Goal: Information Seeking & Learning: Learn about a topic

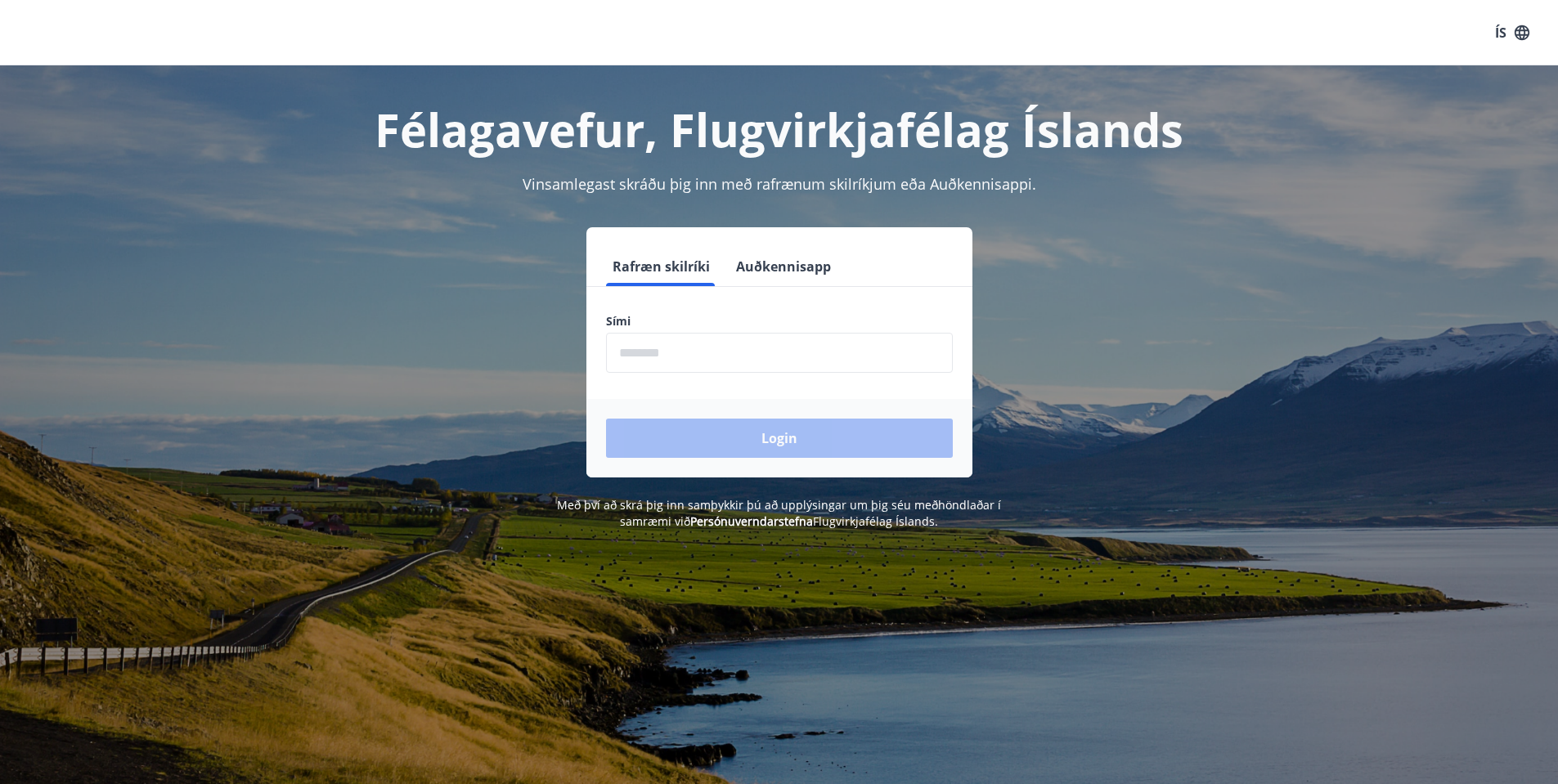
click at [647, 329] on div "Sími ​" at bounding box center [779, 343] width 346 height 60
click at [640, 266] on button "Rafræn skilríki" at bounding box center [661, 266] width 111 height 39
click at [620, 322] on label "Sími" at bounding box center [779, 321] width 346 height 16
click at [646, 323] on label "Sími" at bounding box center [779, 321] width 346 height 16
click at [730, 324] on label "Sími" at bounding box center [779, 321] width 346 height 16
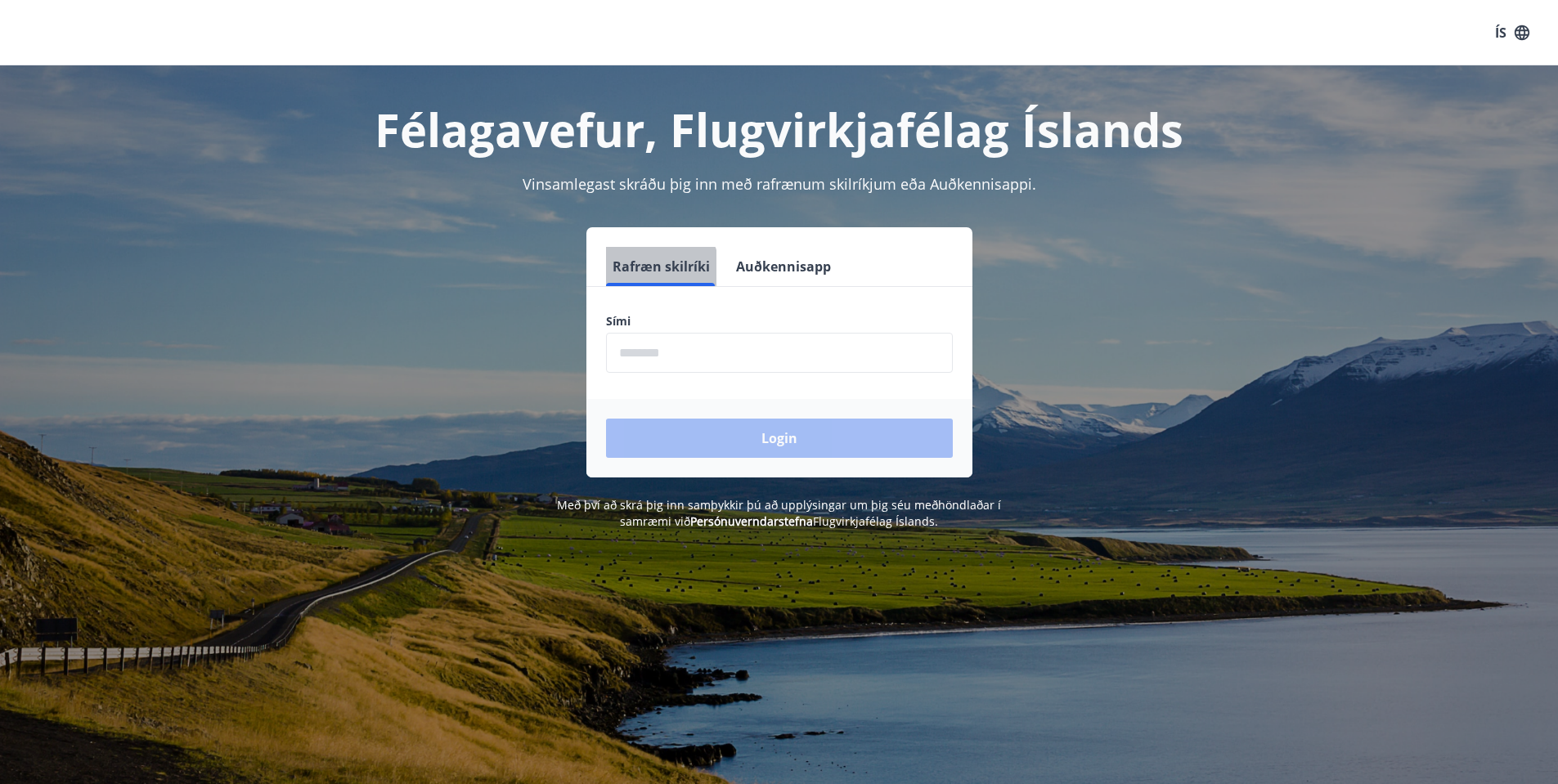
click at [655, 271] on button "Rafræn skilríki" at bounding box center [661, 266] width 111 height 39
click at [627, 387] on form "Rafræn skilríki Auðkennisapp Sími ​ Login" at bounding box center [780, 362] width 386 height 230
click at [623, 352] on input "phone" at bounding box center [779, 353] width 346 height 40
type input "********"
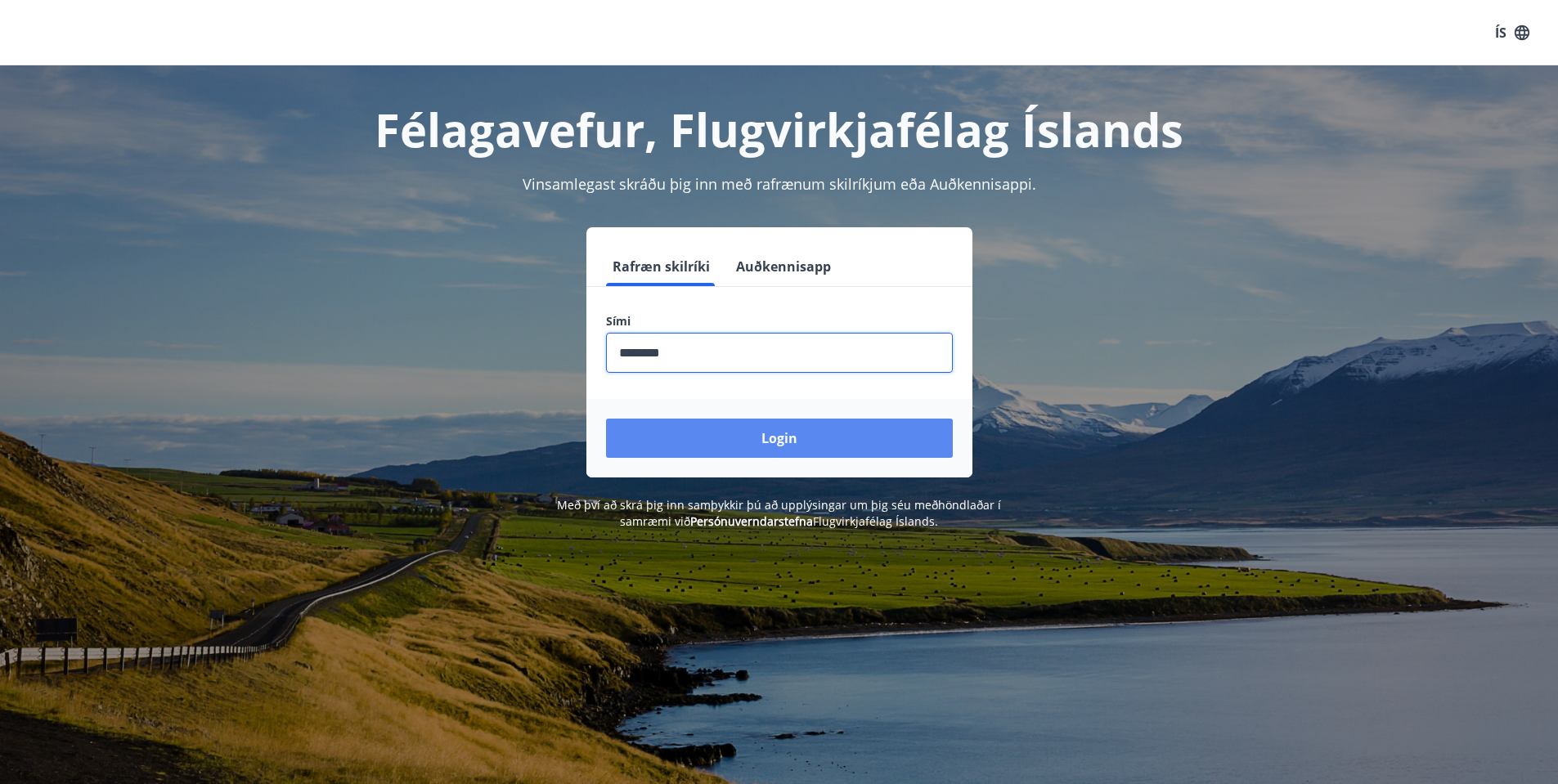
click at [771, 439] on button "Login" at bounding box center [779, 438] width 346 height 39
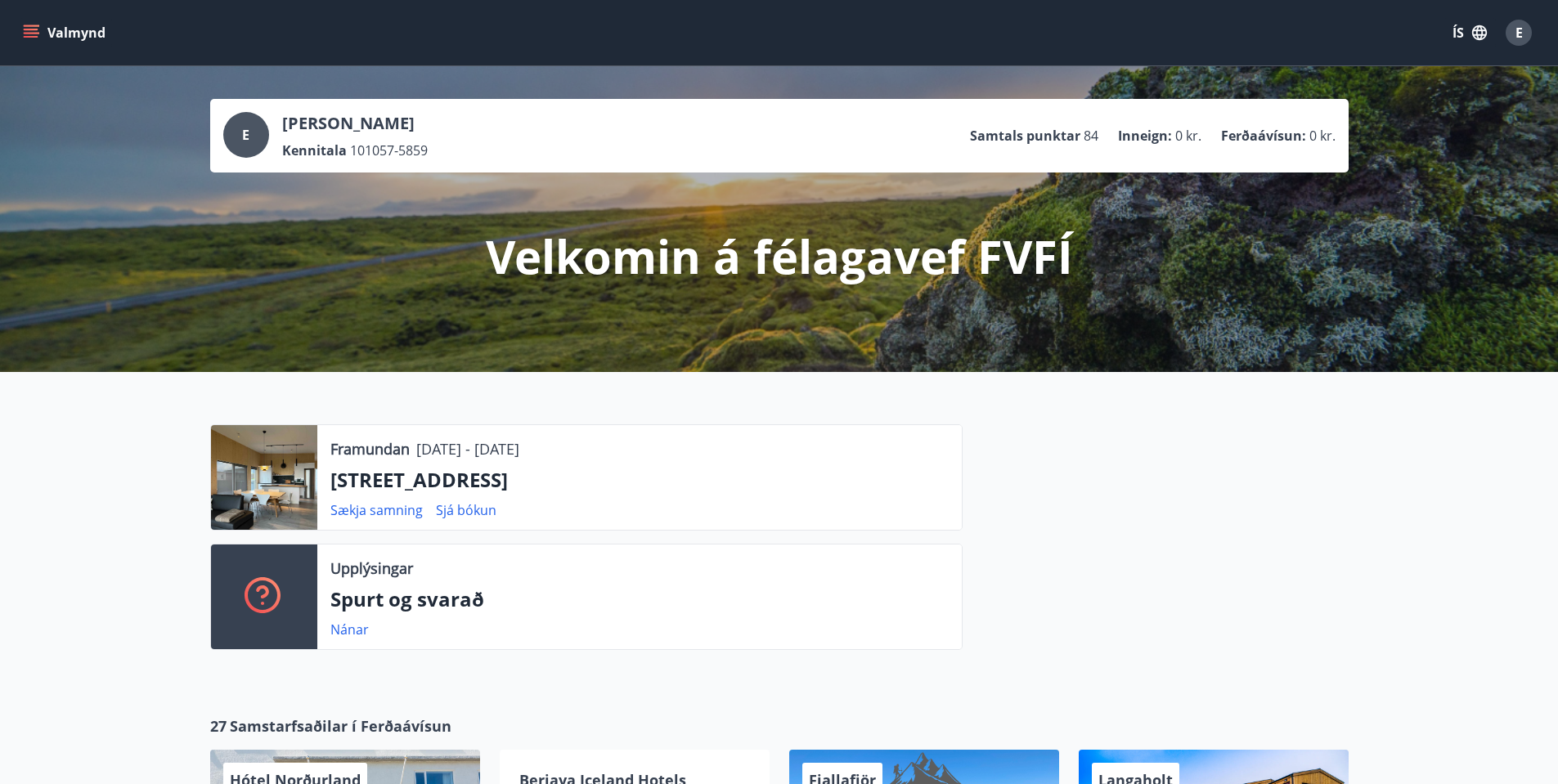
click at [29, 37] on icon "menu" at bounding box center [31, 37] width 15 height 2
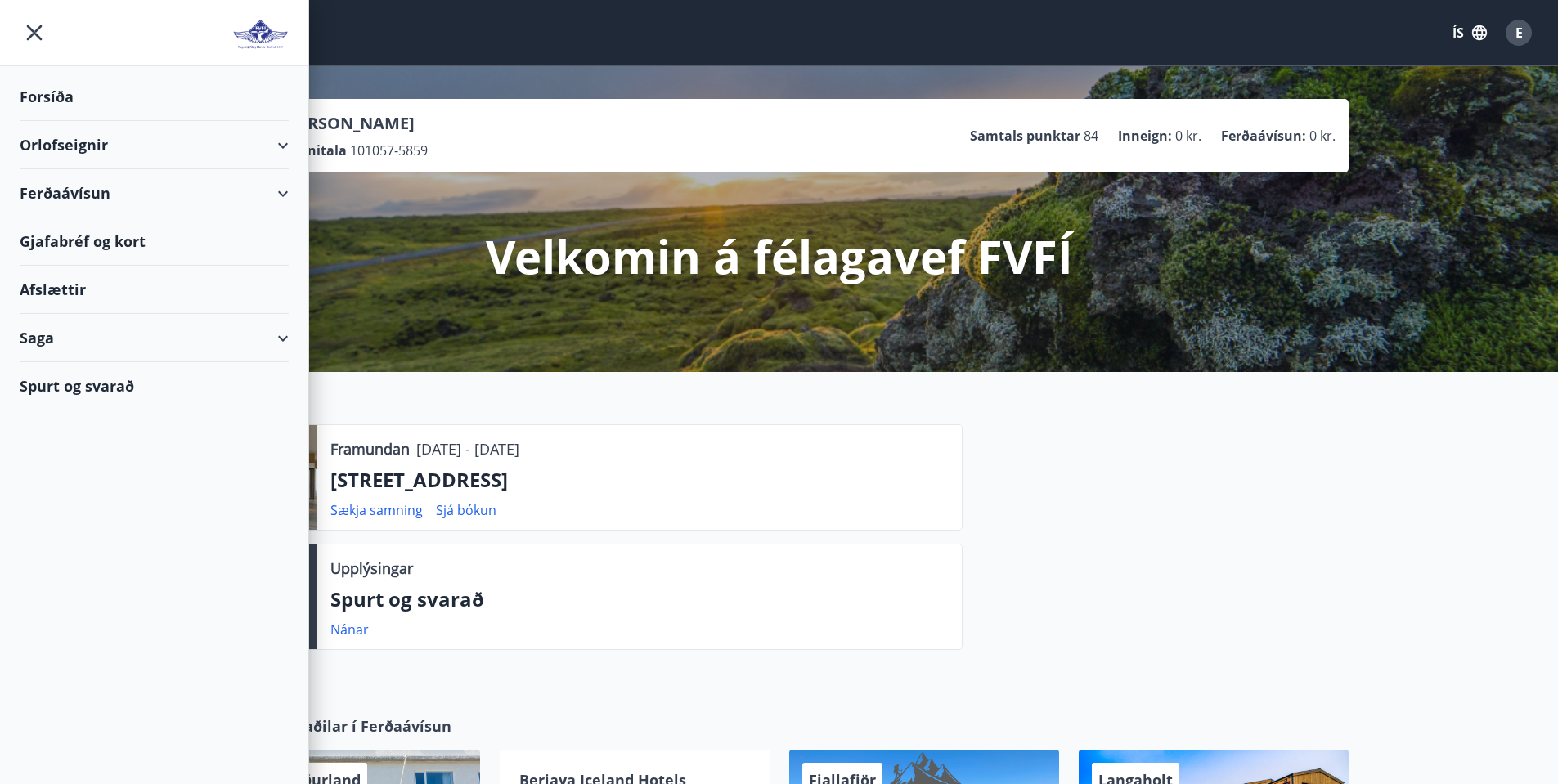
click at [283, 338] on div "Saga" at bounding box center [154, 337] width 269 height 48
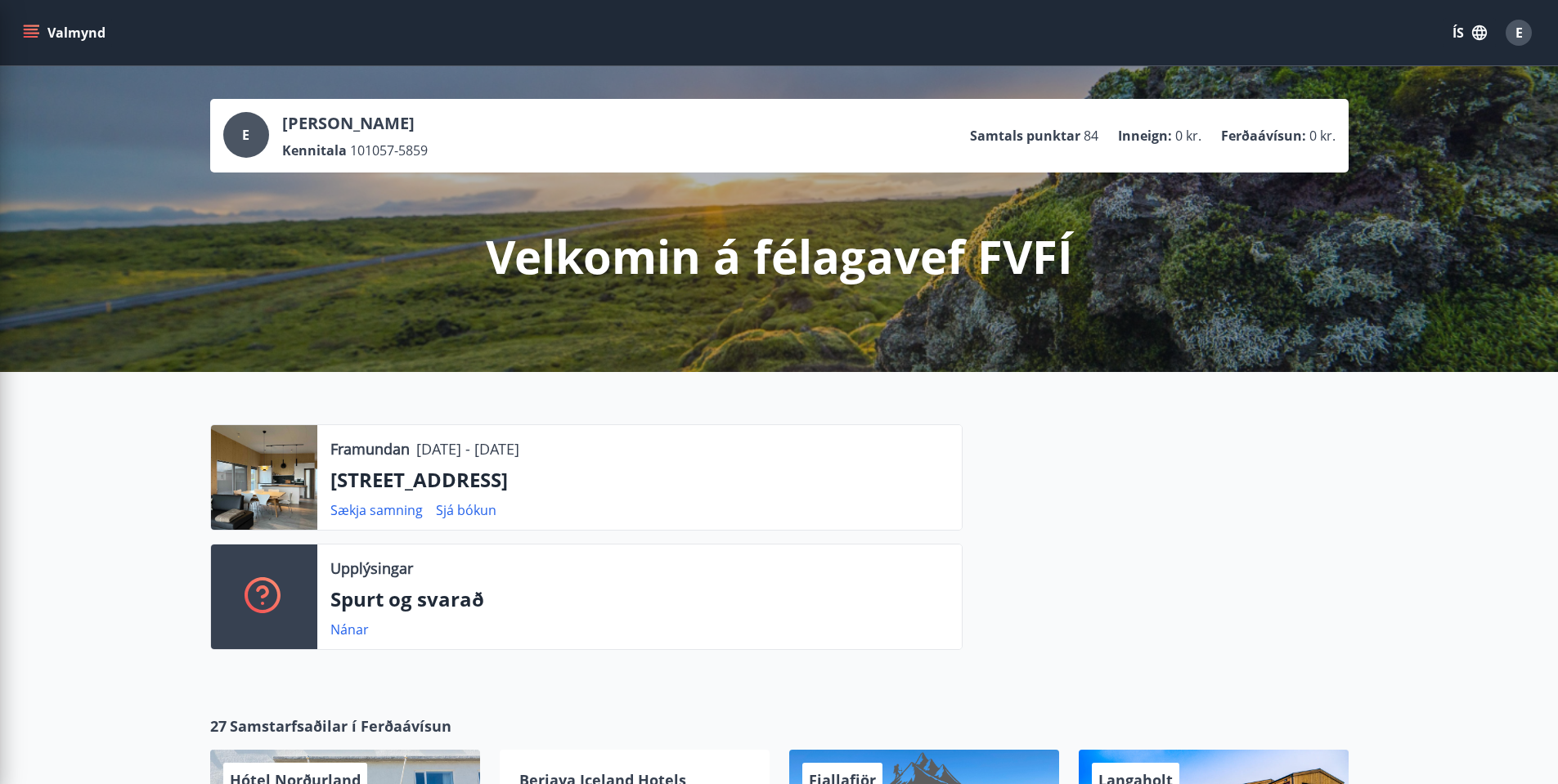
click at [970, 511] on div at bounding box center [1155, 543] width 386 height 238
click at [720, 607] on p "Spurt og svarað" at bounding box center [639, 599] width 618 height 28
click at [65, 33] on button "Valmynd" at bounding box center [66, 33] width 93 height 29
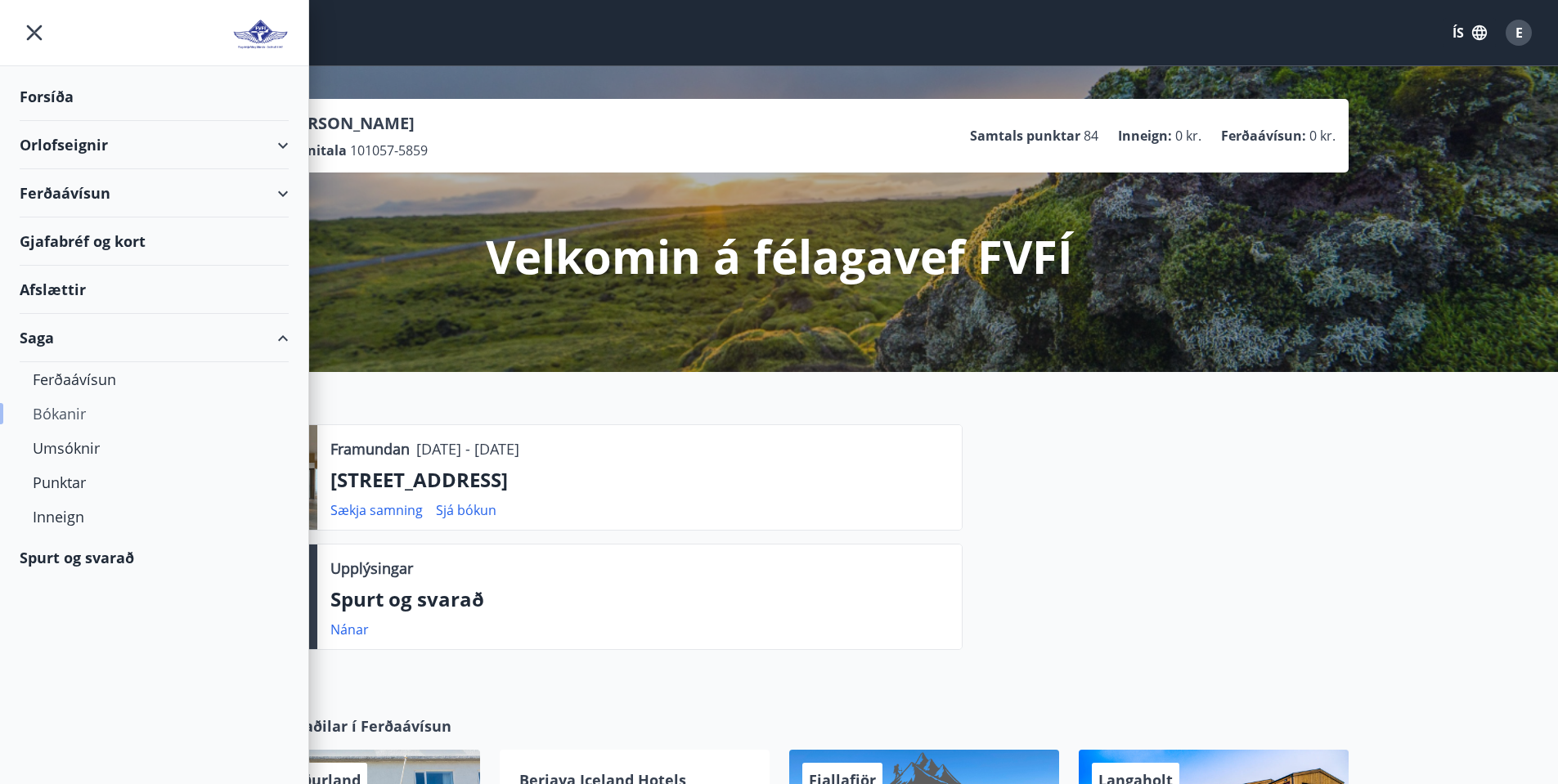
click at [83, 413] on div "Bókanir" at bounding box center [154, 413] width 243 height 34
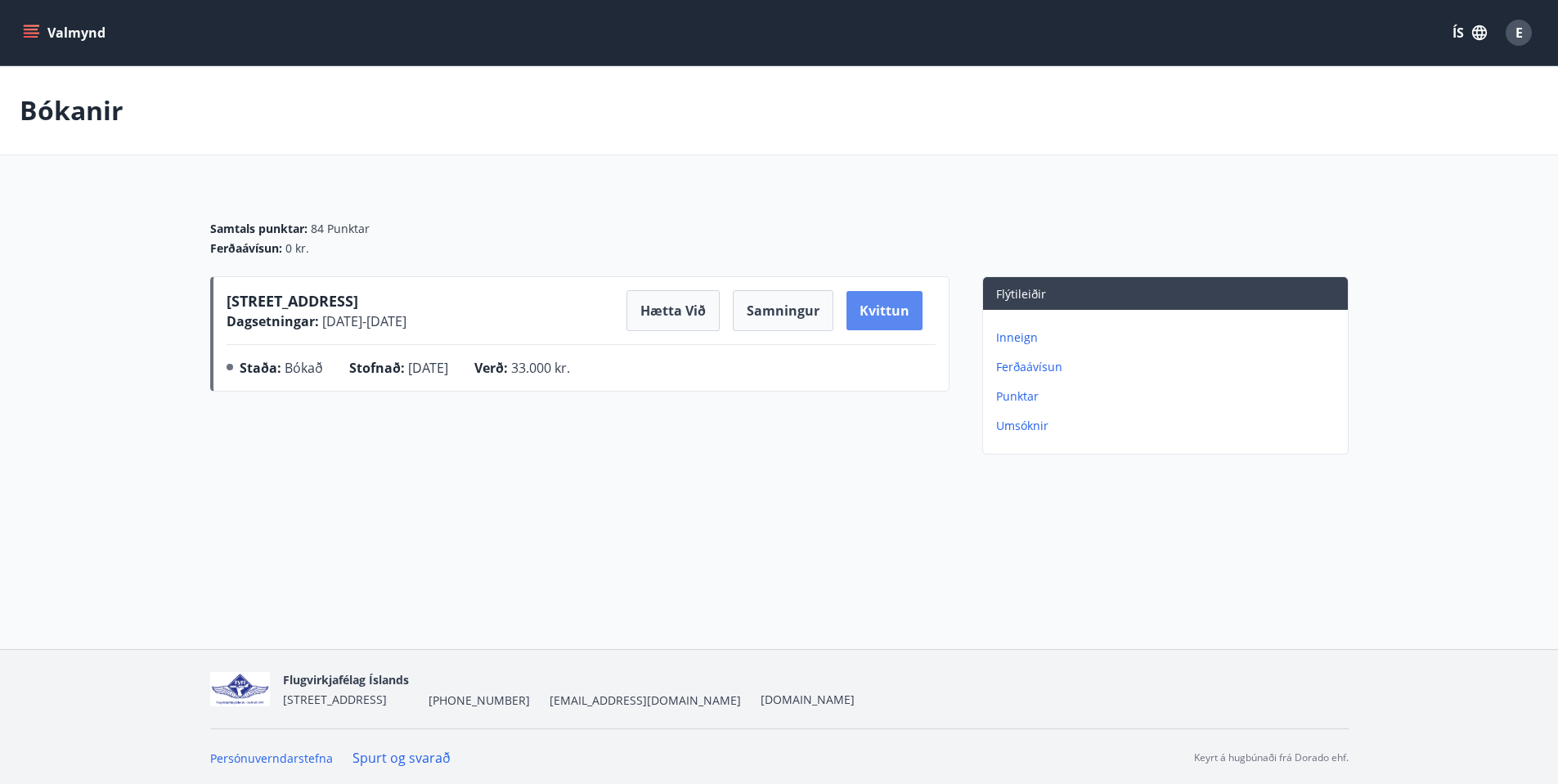
click at [887, 318] on button "Kvittun" at bounding box center [884, 310] width 76 height 39
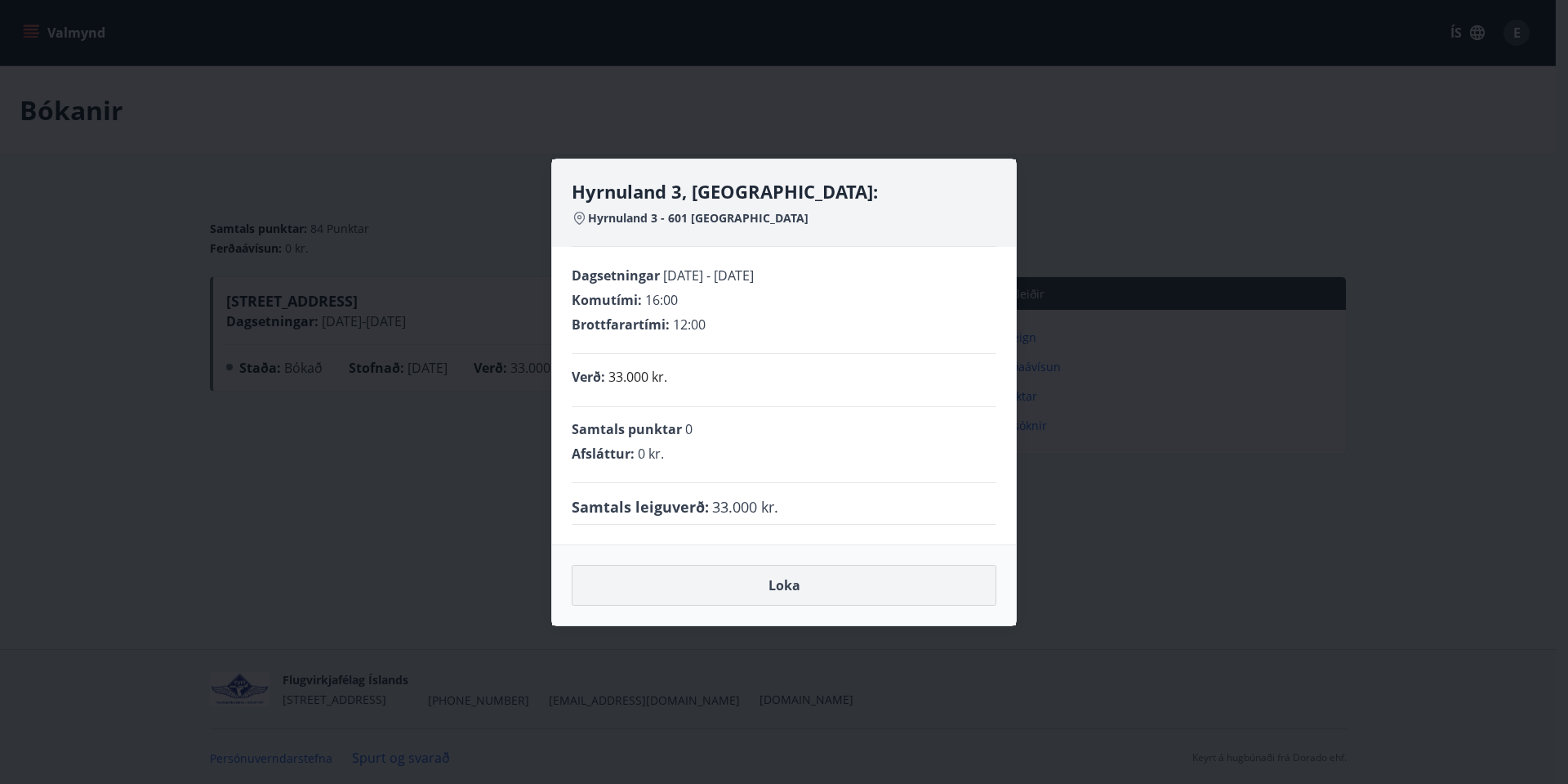
click at [791, 588] on button "Loka" at bounding box center [784, 585] width 425 height 41
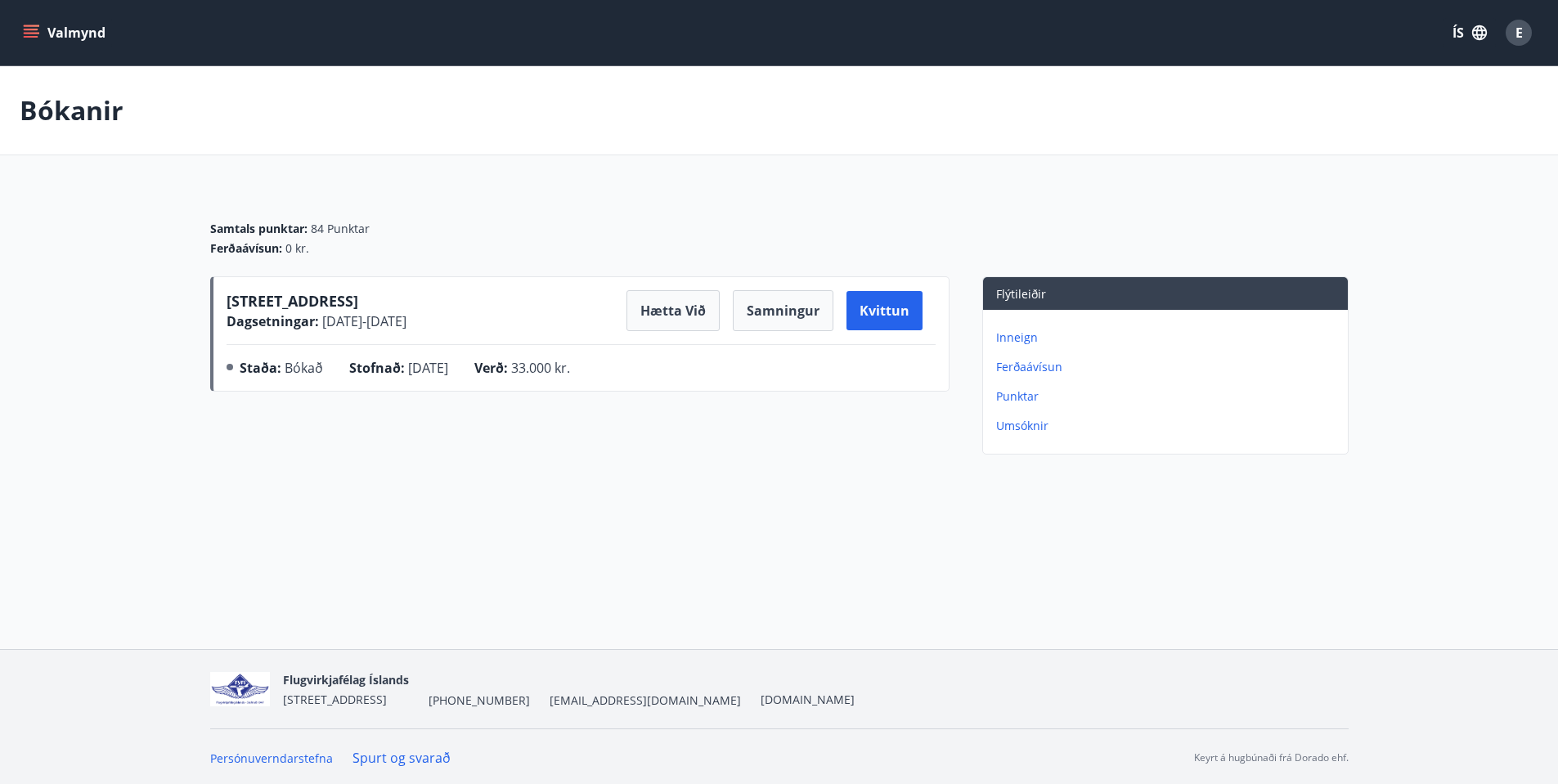
click at [1032, 427] on p "Umsóknir" at bounding box center [1168, 426] width 346 height 16
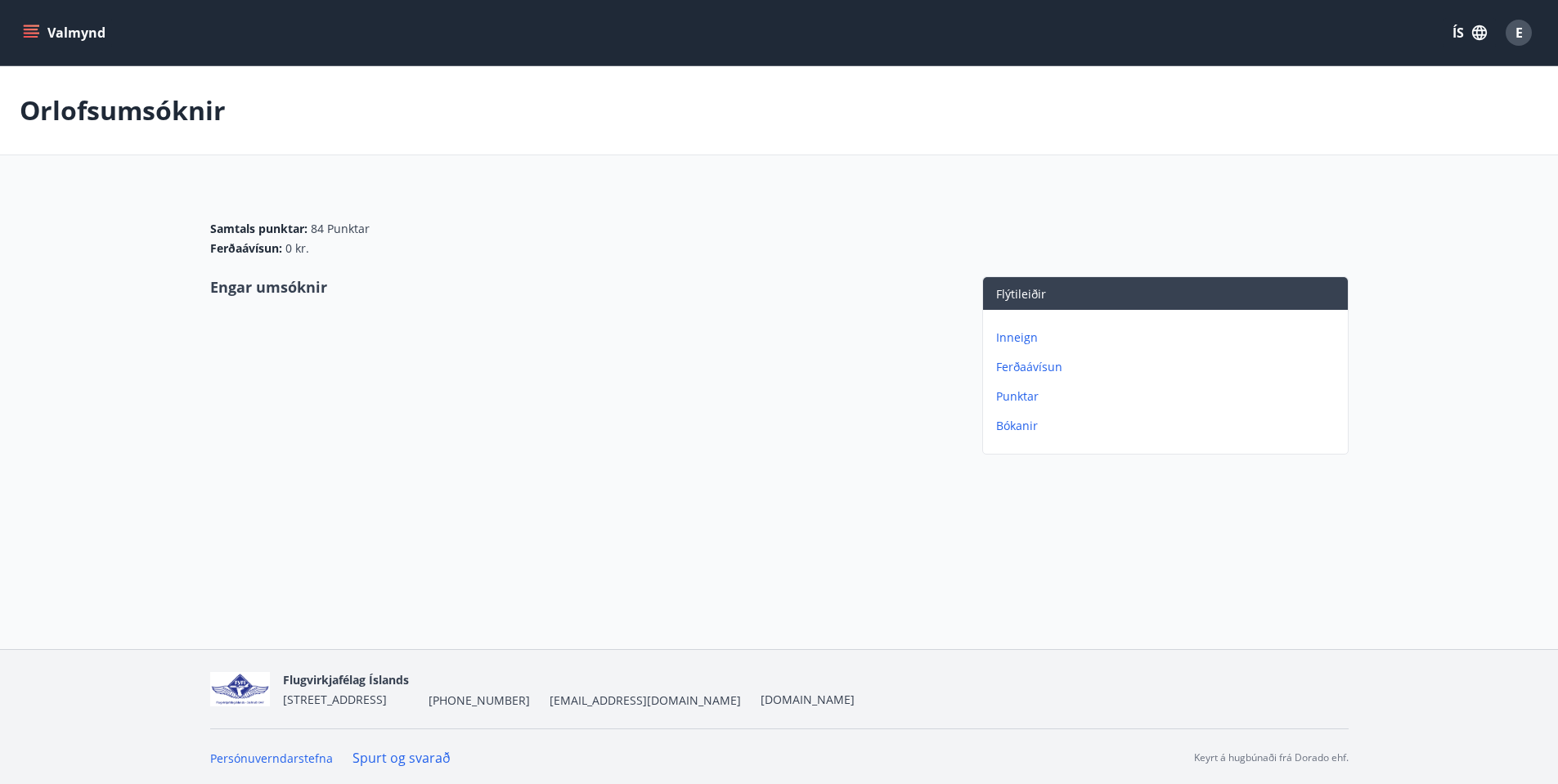
click at [84, 35] on button "Valmynd" at bounding box center [66, 33] width 93 height 29
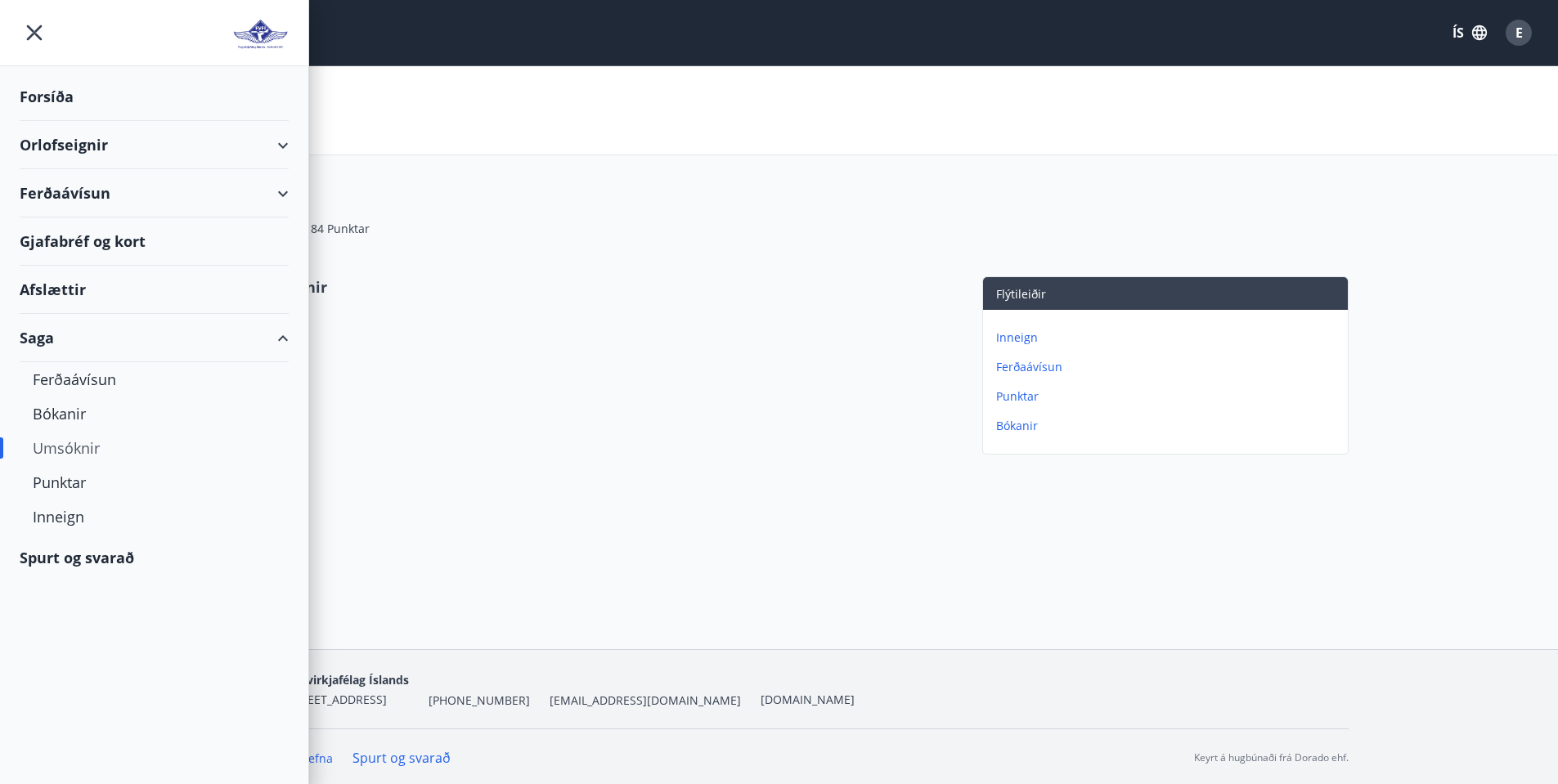
click at [37, 98] on div "Forsíða" at bounding box center [154, 96] width 269 height 48
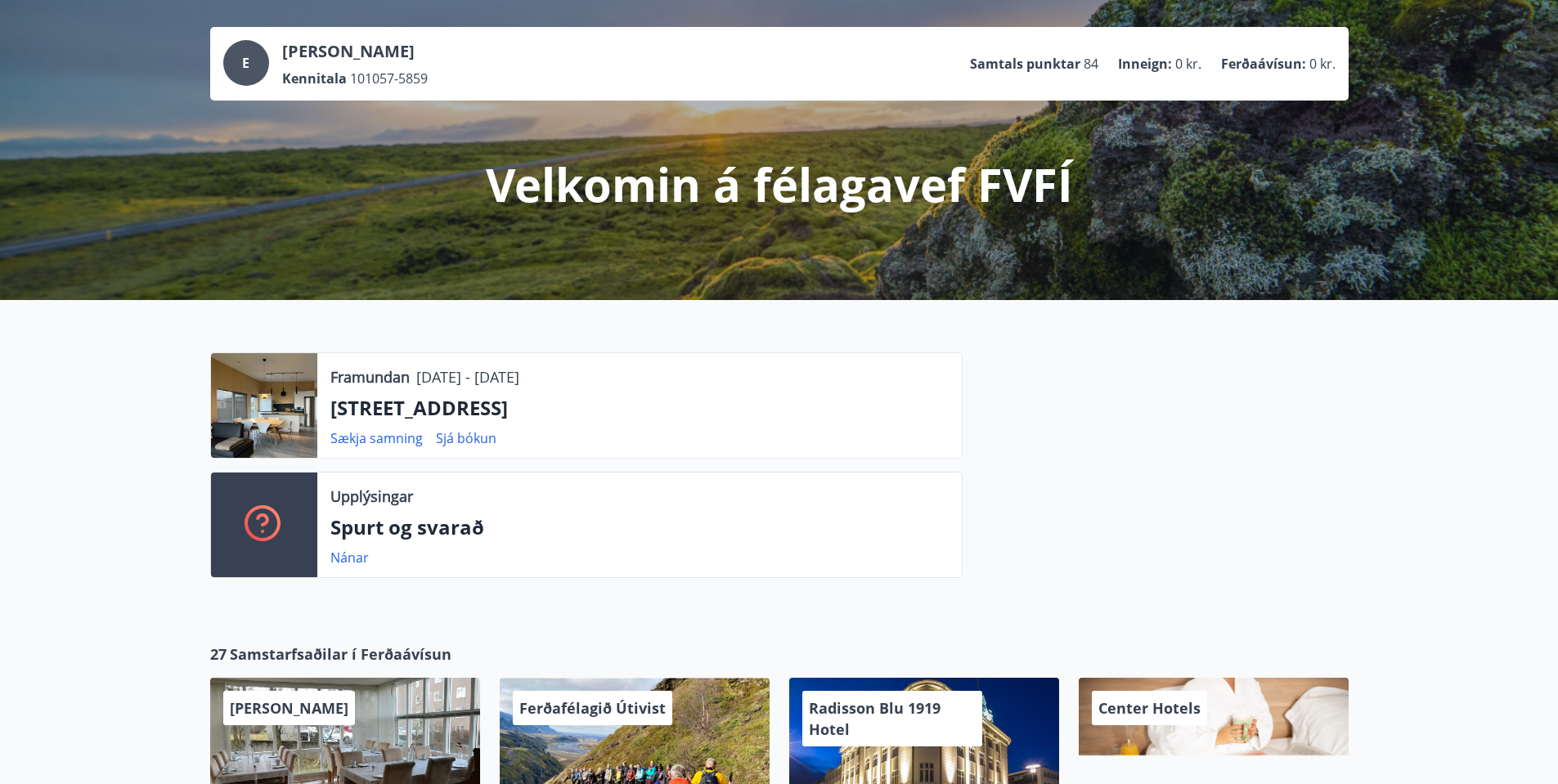
scroll to position [163, 0]
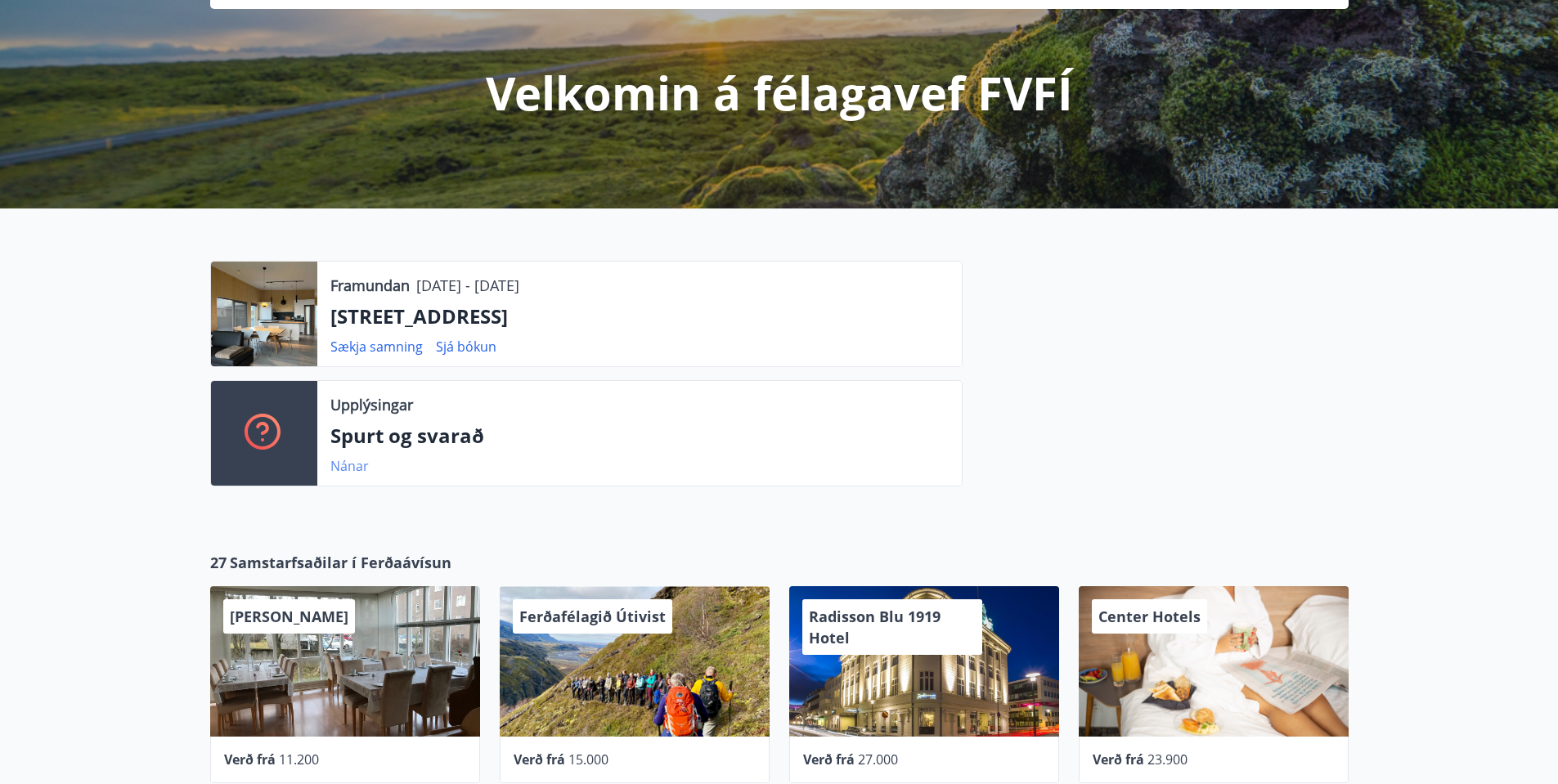
click at [346, 467] on link "Nánar" at bounding box center [349, 466] width 38 height 18
